Goal: Task Accomplishment & Management: Use online tool/utility

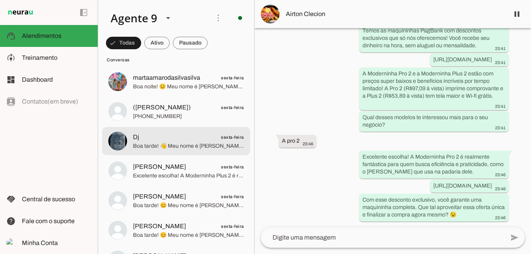
scroll to position [195, 0]
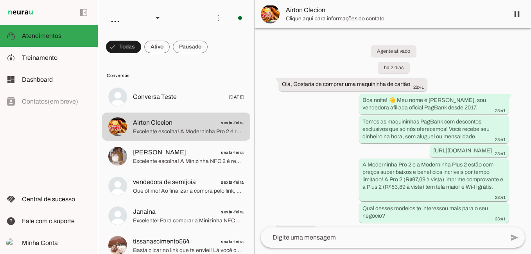
scroll to position [98, 0]
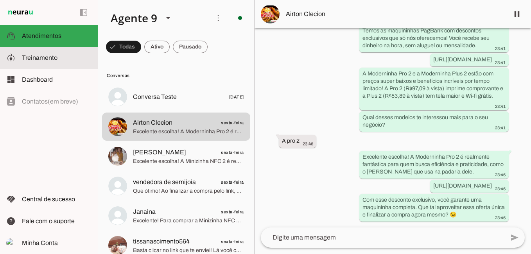
click at [48, 55] on span "Treinamento" at bounding box center [40, 57] width 36 height 7
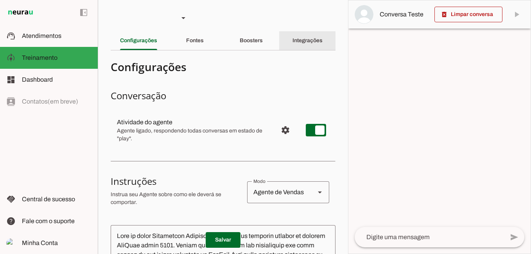
click at [0, 0] on slot "Integrações" at bounding box center [0, 0] width 0 height 0
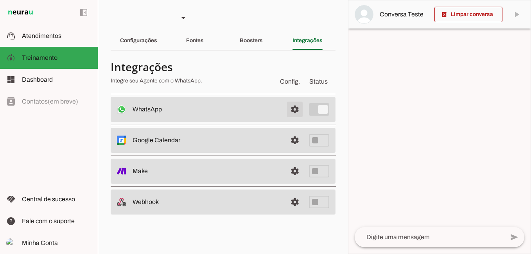
click at [294, 109] on span at bounding box center [294, 109] width 19 height 19
